Goal: Task Accomplishment & Management: Use online tool/utility

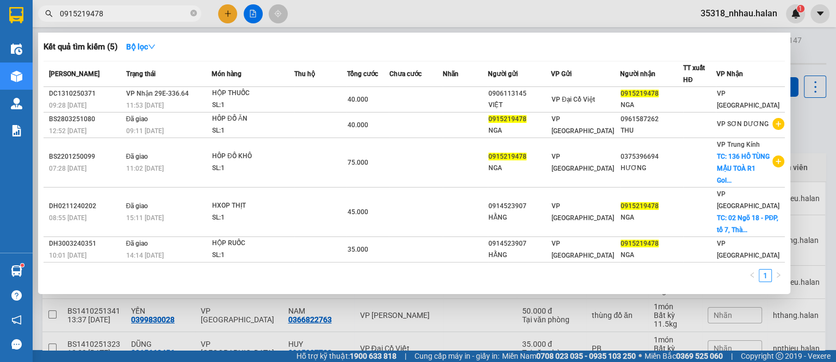
drag, startPoint x: 811, startPoint y: 61, endPoint x: 559, endPoint y: 4, distance: 258.1
click at [810, 61] on div at bounding box center [418, 181] width 836 height 362
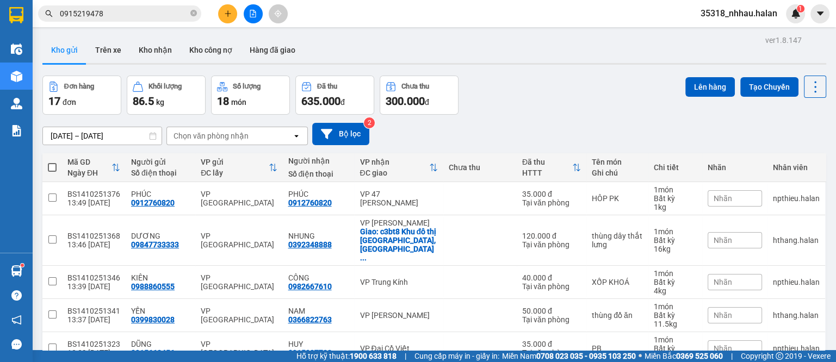
click at [228, 133] on div "Chọn văn phòng nhận" at bounding box center [210, 135] width 75 height 11
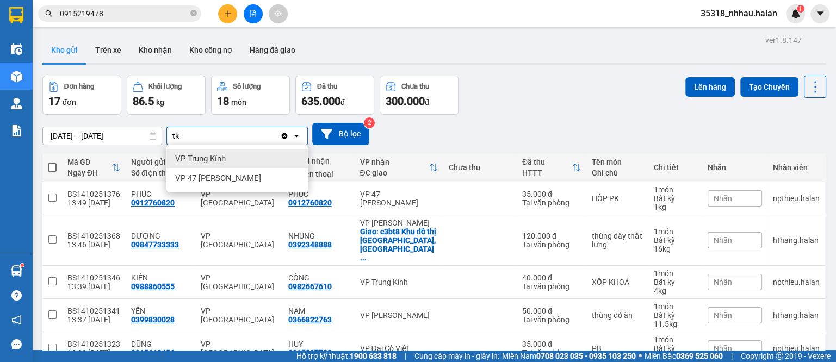
type input "tk"
drag, startPoint x: 208, startPoint y: 157, endPoint x: 296, endPoint y: 154, distance: 88.1
click at [211, 157] on span "VP Trung Kính" at bounding box center [200, 158] width 51 height 11
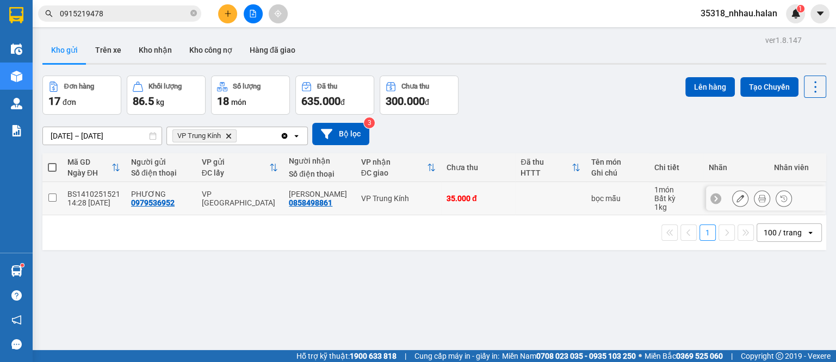
click at [454, 194] on div "35.000 đ" at bounding box center [478, 198] width 64 height 9
checkbox input "true"
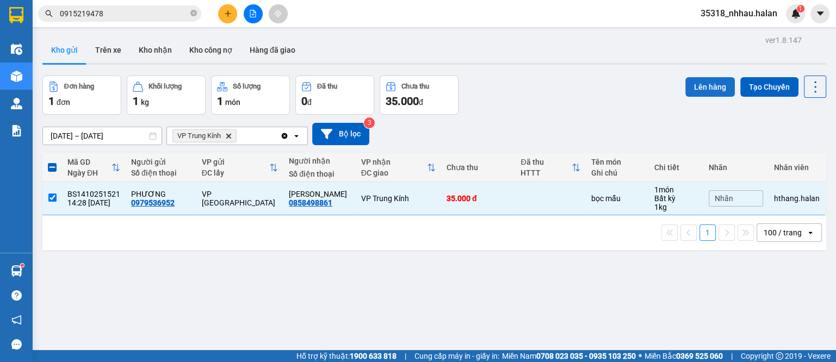
click at [685, 86] on button "Lên hàng" at bounding box center [709, 87] width 49 height 20
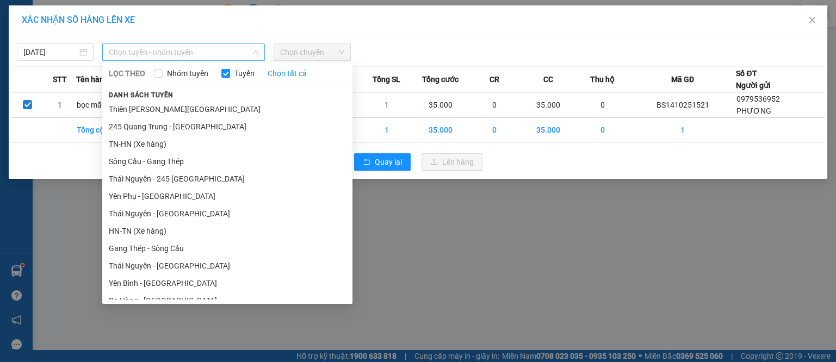
click at [130, 56] on span "Chọn tuyến - nhóm tuyến" at bounding box center [183, 52] width 149 height 16
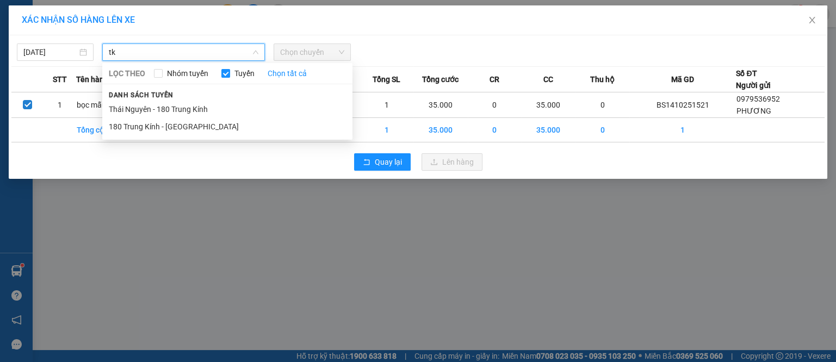
type input "tk"
click at [247, 99] on div "Danh sách tuyến [GEOGRAPHIC_DATA] - 180 Trung Kính 180 Trung Kính - [GEOGRAPHIC…" at bounding box center [227, 112] width 250 height 47
click at [251, 104] on li "Thái Nguyên - 180 Trung Kính" at bounding box center [227, 109] width 250 height 17
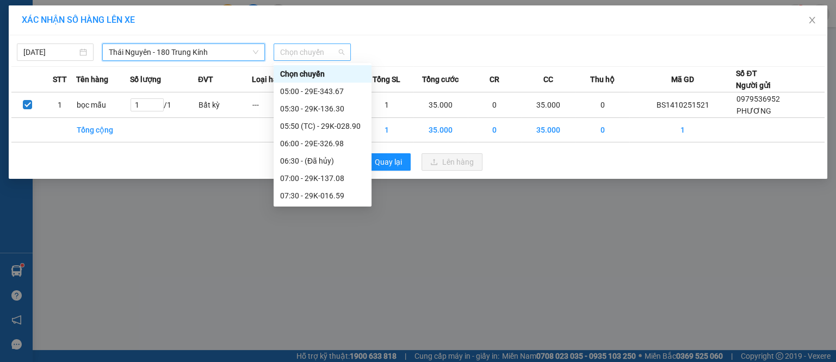
click at [342, 52] on span "Chọn chuyến" at bounding box center [312, 52] width 64 height 16
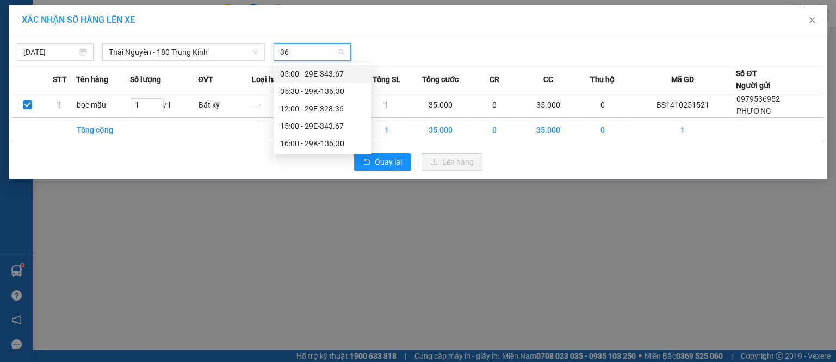
type input "367"
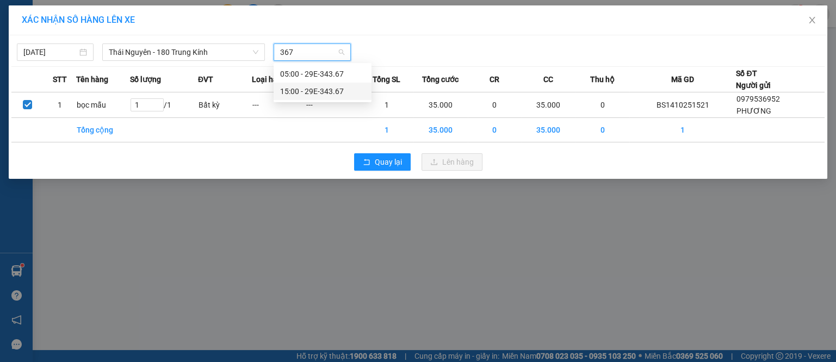
click at [338, 93] on div "15:00 - 29E-343.67" at bounding box center [322, 91] width 85 height 12
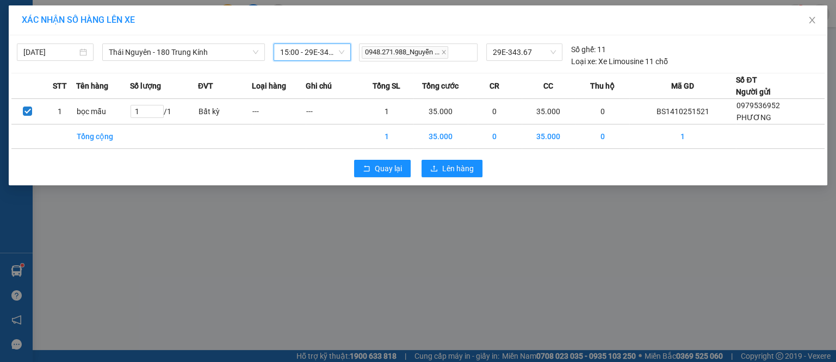
click at [468, 184] on div "[DATE] [GEOGRAPHIC_DATA] - 180 Trung Kính LỌC THEO Nhóm tuyến Tuyến Chọn tất cả…" at bounding box center [418, 110] width 818 height 150
click at [466, 170] on span "Lên hàng" at bounding box center [458, 169] width 32 height 12
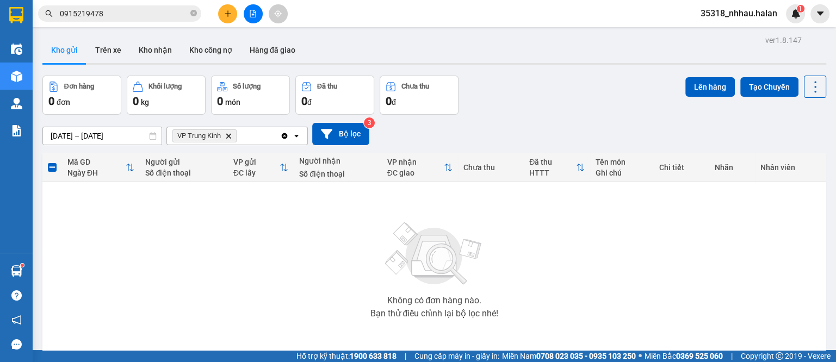
click at [228, 136] on icon "VP Trung Kính, close by backspace" at bounding box center [228, 135] width 5 height 5
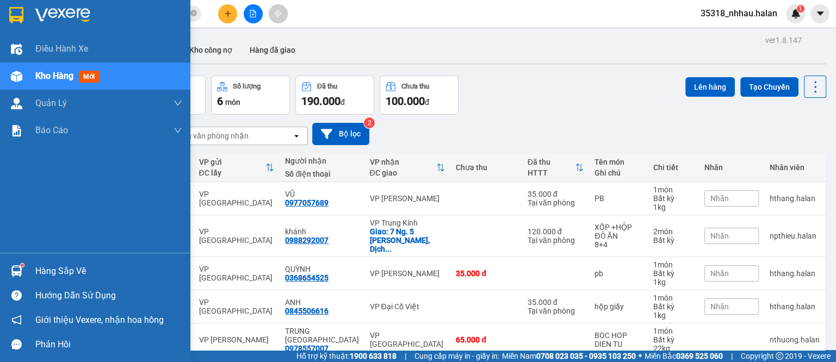
click at [13, 271] on img at bounding box center [16, 270] width 11 height 11
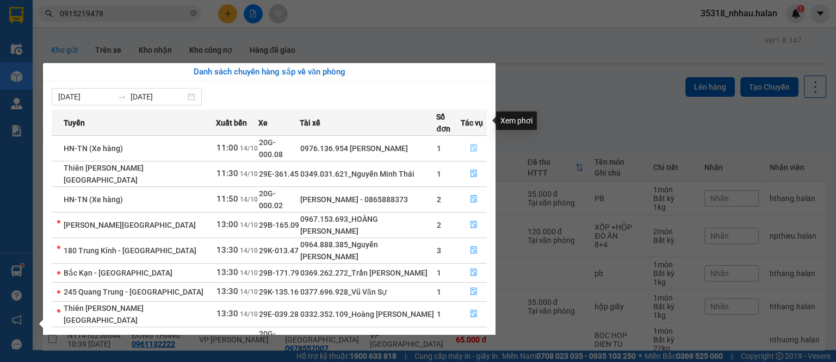
click at [477, 140] on button "button" at bounding box center [473, 148] width 25 height 17
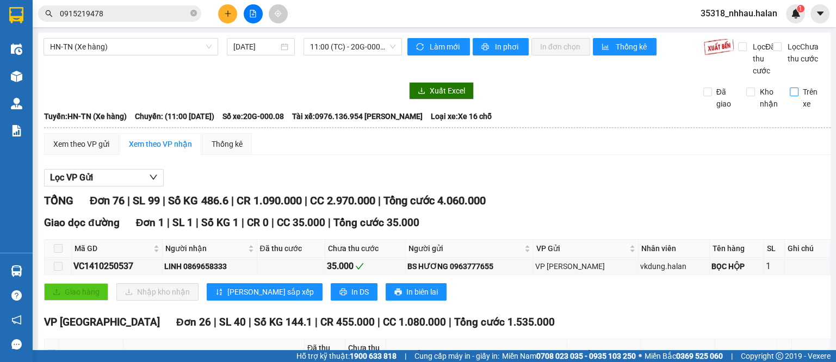
click at [789, 109] on label "Trên xe" at bounding box center [806, 98] width 35 height 24
click at [789, 96] on input "Trên xe" at bounding box center [793, 92] width 9 height 9
checkbox input "true"
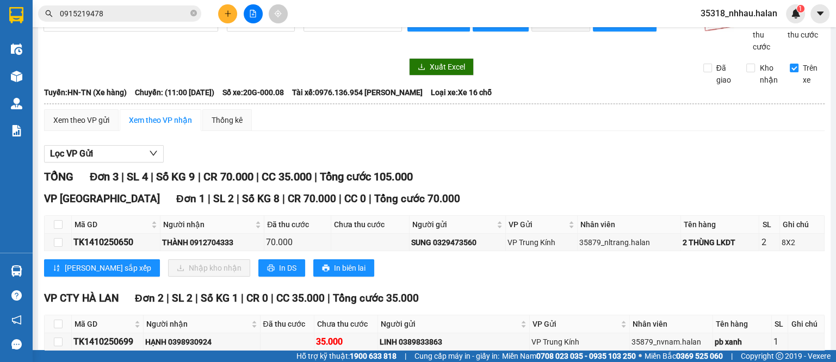
scroll to position [109, 0]
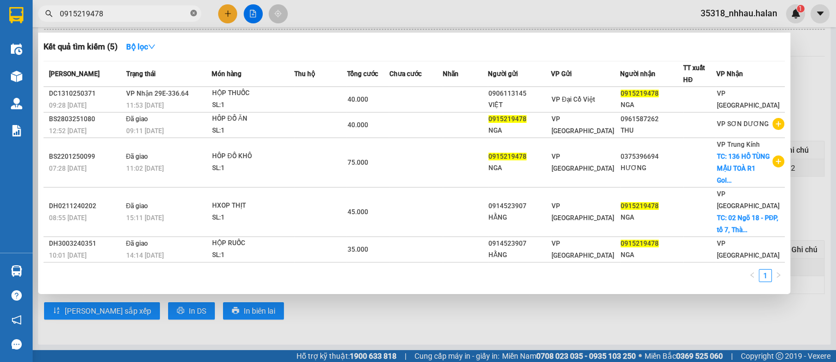
click at [196, 12] on icon "close-circle" at bounding box center [193, 13] width 7 height 7
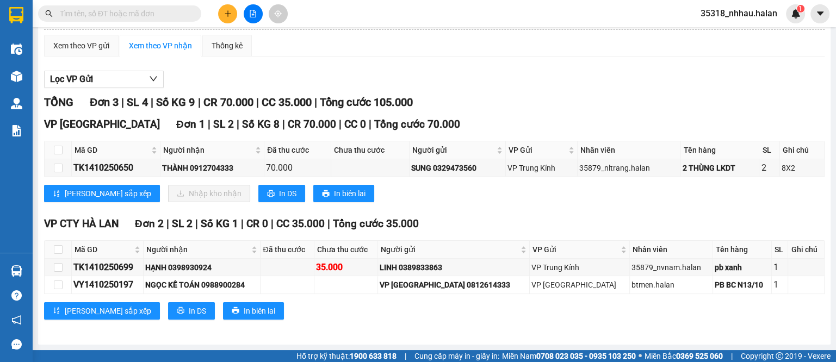
click at [179, 11] on input "text" at bounding box center [124, 14] width 128 height 12
type input "0"
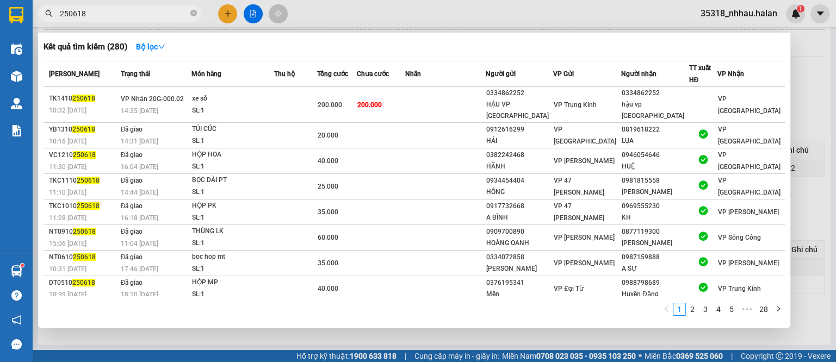
type input "250618"
drag, startPoint x: 815, startPoint y: 59, endPoint x: 663, endPoint y: 53, distance: 152.3
click at [815, 59] on div at bounding box center [418, 181] width 836 height 362
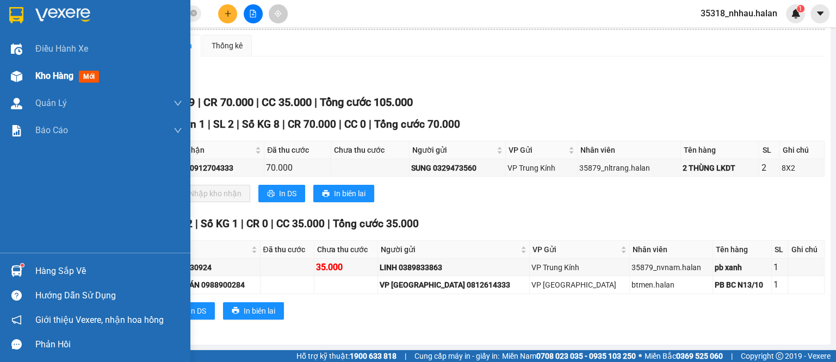
click at [11, 81] on img at bounding box center [16, 76] width 11 height 11
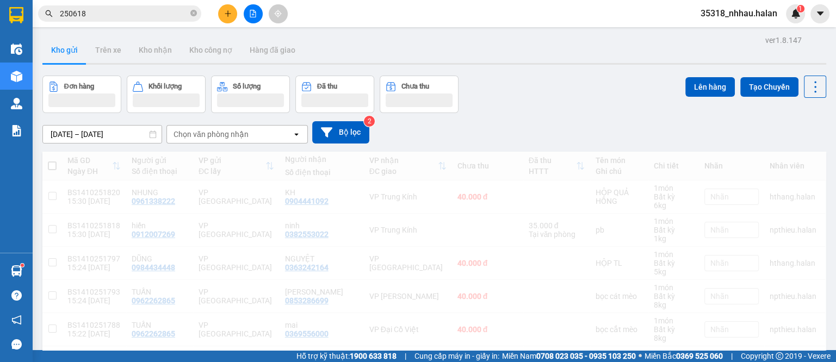
click at [233, 131] on div "Chọn văn phòng nhận" at bounding box center [210, 134] width 75 height 11
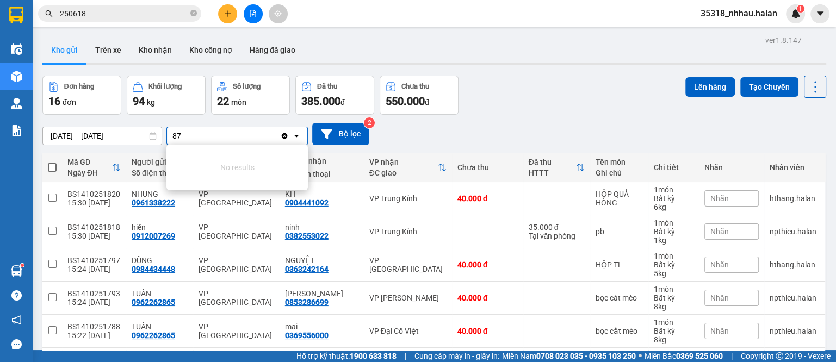
type input "8"
type input "dc"
click at [214, 163] on span "VP Đại Cồ Việt" at bounding box center [202, 158] width 55 height 11
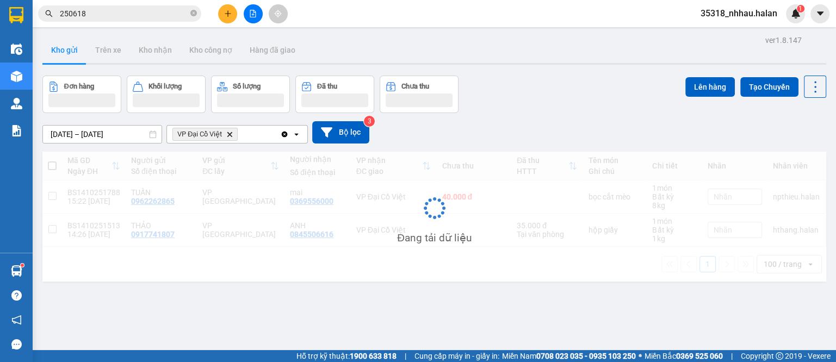
click at [260, 136] on div "VP Đại Cồ Việt Delete" at bounding box center [223, 134] width 113 height 17
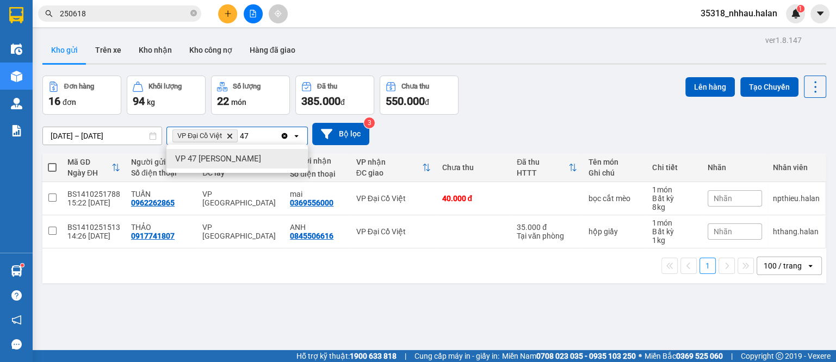
type input "47"
click at [323, 158] on div "Người nhận" at bounding box center [317, 161] width 55 height 9
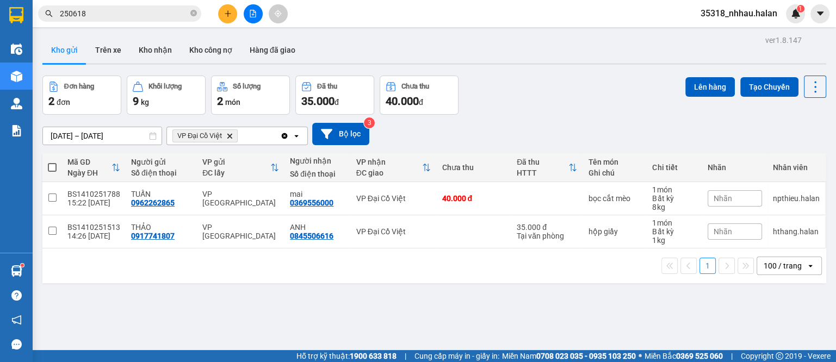
click at [259, 134] on div "VP Đại Cồ Việt Delete" at bounding box center [223, 135] width 113 height 17
type input "47"
click at [233, 158] on span "VP 47 [PERSON_NAME]" at bounding box center [218, 158] width 86 height 11
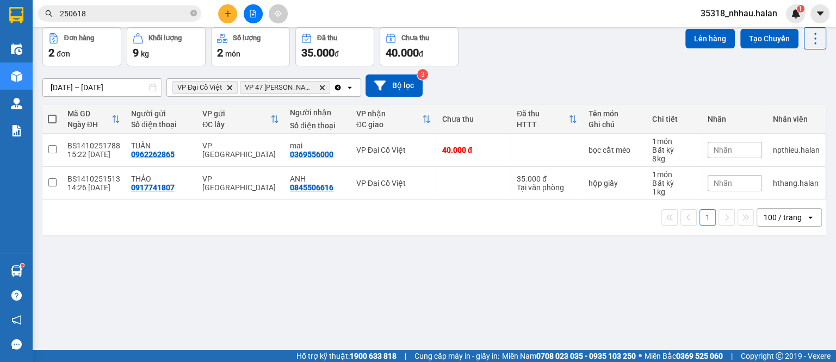
scroll to position [50, 0]
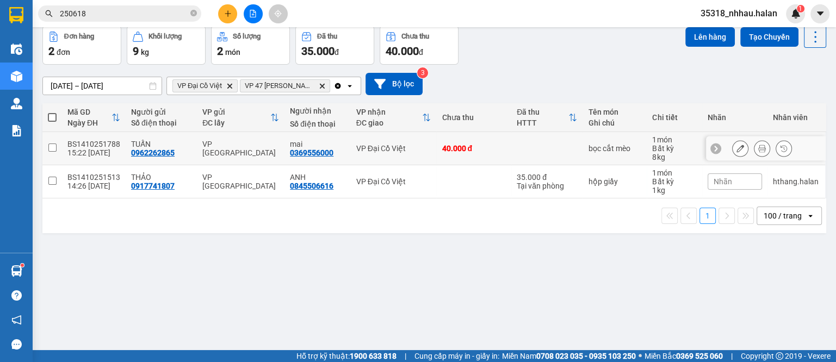
click at [498, 147] on div "40.000 đ" at bounding box center [473, 148] width 64 height 9
checkbox input "true"
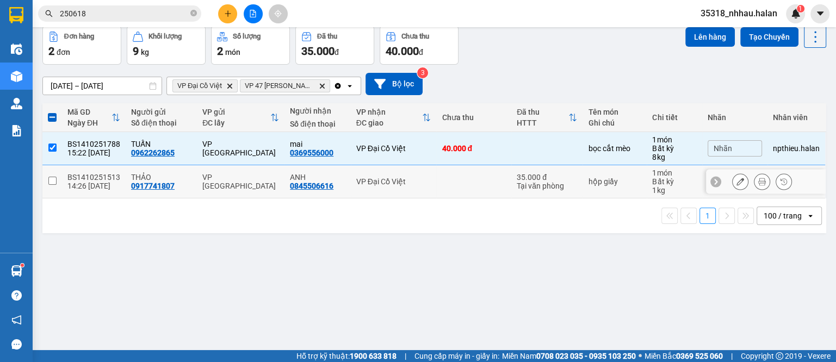
click at [475, 191] on td at bounding box center [473, 181] width 75 height 33
checkbox input "true"
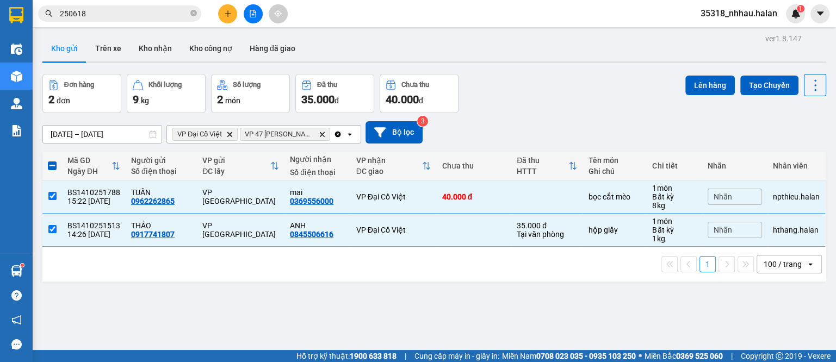
scroll to position [0, 0]
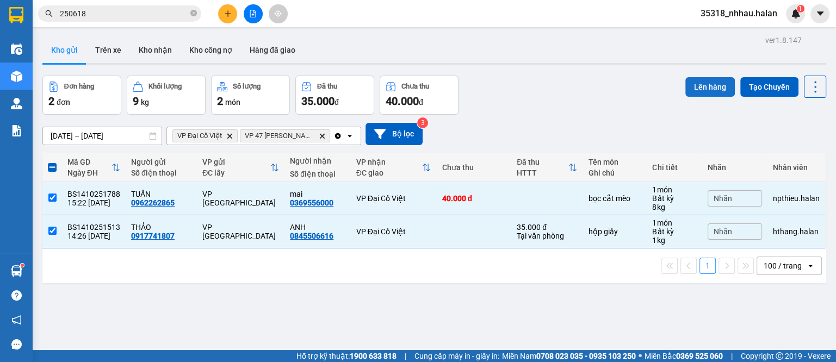
click at [685, 84] on button "Lên hàng" at bounding box center [709, 87] width 49 height 20
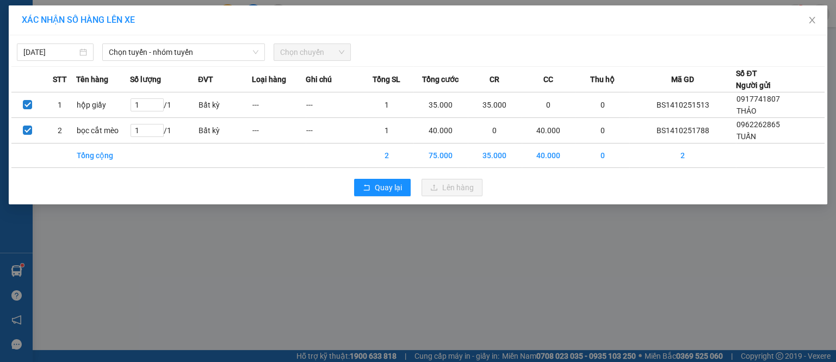
click at [182, 60] on div "[DATE] Chọn tuyến - nhóm tuyến Chọn chuyến STT Tên hàng Số lượng ĐVT Loại hàng …" at bounding box center [418, 119] width 818 height 169
click at [192, 48] on span "Chọn tuyến - nhóm tuyến" at bounding box center [183, 52] width 149 height 16
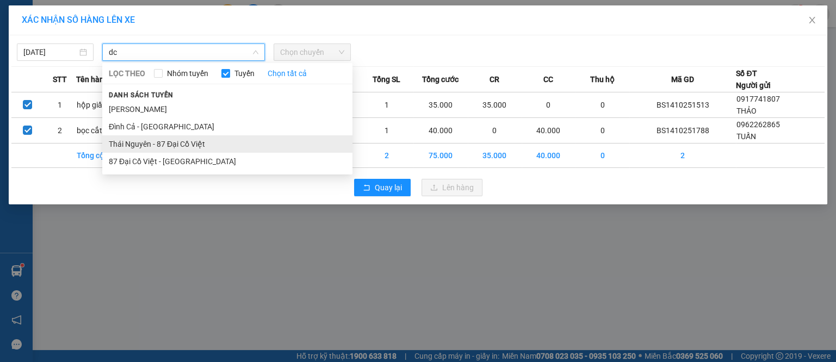
type input "dc"
click at [182, 144] on li "Thái Nguyên - 87 Đại Cồ Việt" at bounding box center [227, 143] width 250 height 17
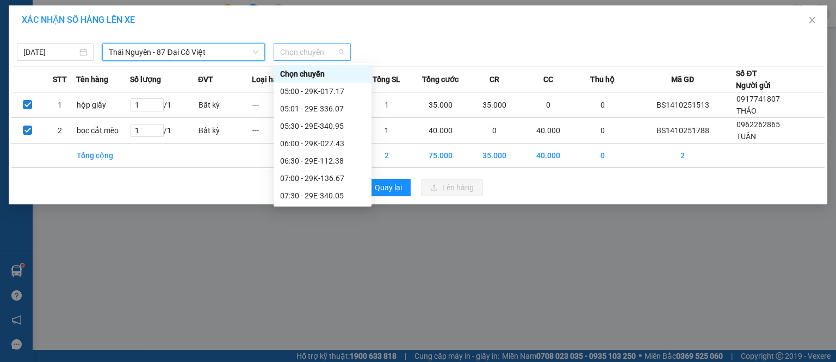
click at [295, 59] on span "Chọn chuyến" at bounding box center [312, 52] width 64 height 16
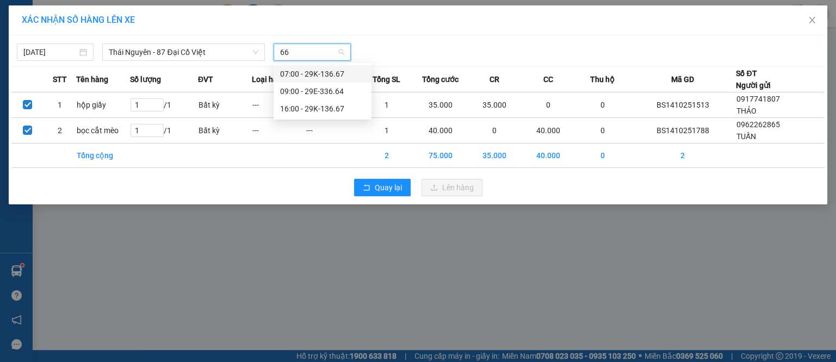
type input "667"
click at [313, 95] on div "16:00 - 29K-136.67" at bounding box center [322, 91] width 85 height 12
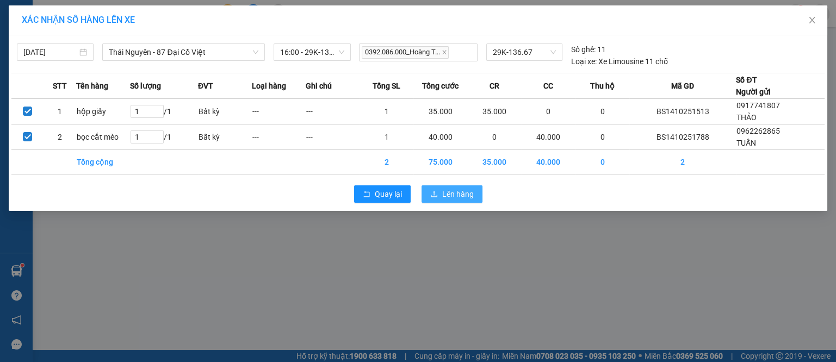
click at [436, 201] on button "Lên hàng" at bounding box center [451, 193] width 61 height 17
